Goal: Answer question/provide support

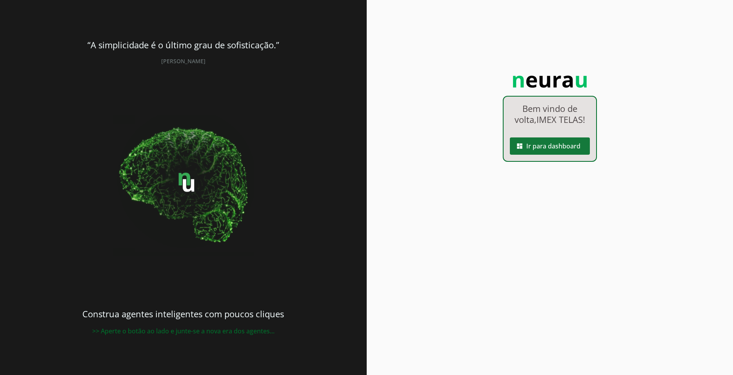
click at [550, 146] on span at bounding box center [550, 146] width 80 height 19
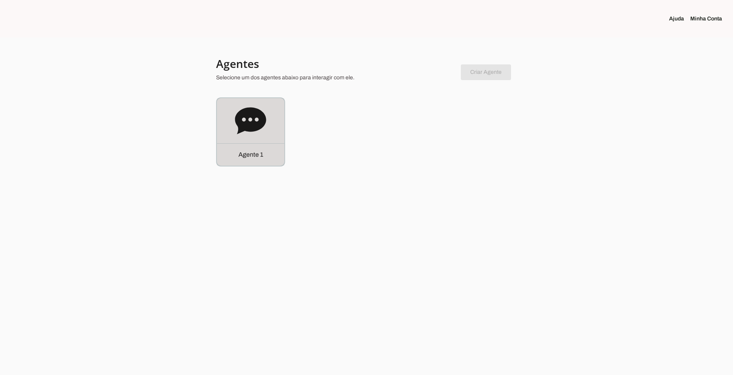
click at [243, 140] on div "Agente 1" at bounding box center [250, 131] width 67 height 67
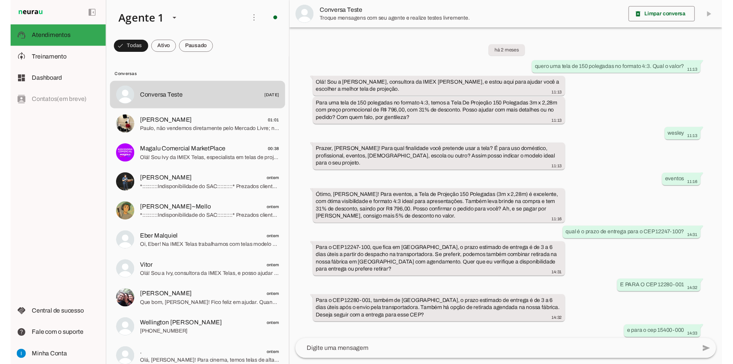
scroll to position [358, 0]
